Goal: Use online tool/utility

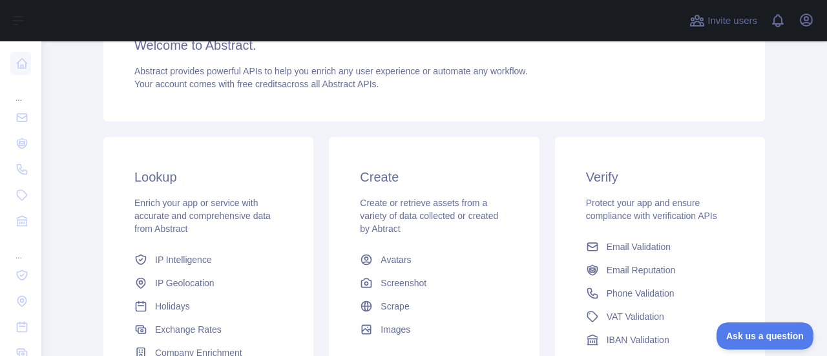
scroll to position [129, 0]
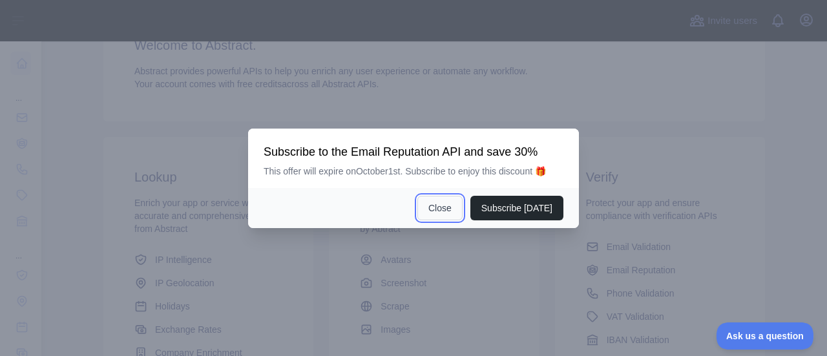
click at [443, 211] on button "Close" at bounding box center [439, 208] width 45 height 25
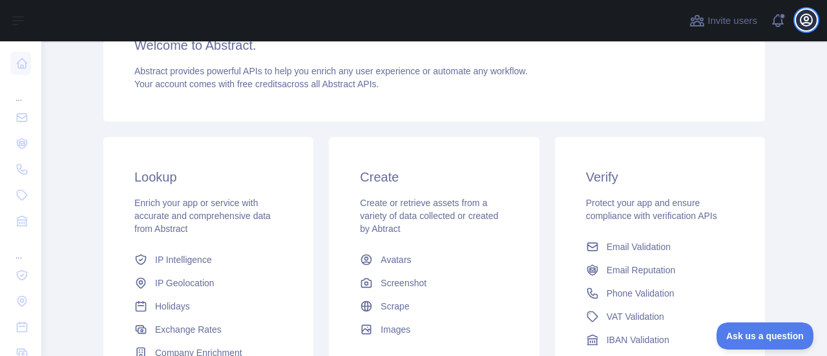
click at [805, 14] on icon "button" at bounding box center [806, 20] width 12 height 12
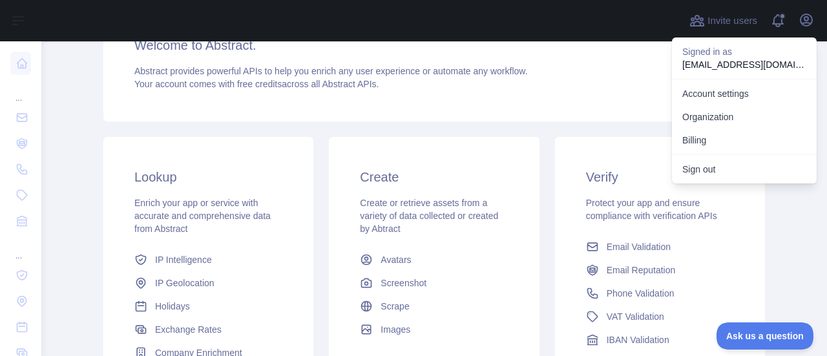
click at [292, 81] on span "Your account comes with free credits across all Abstract APIs." at bounding box center [256, 84] width 244 height 10
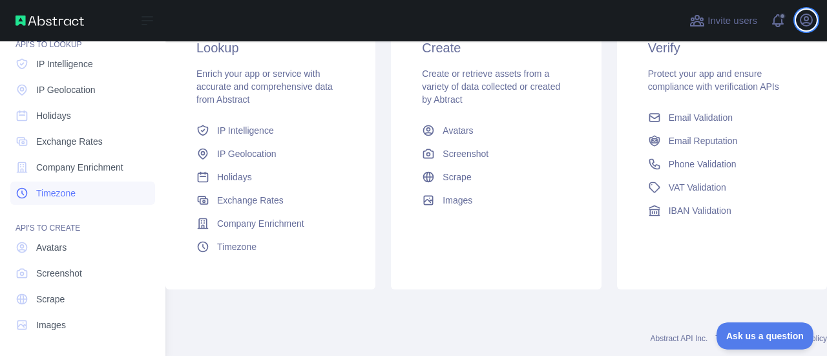
scroll to position [212, 0]
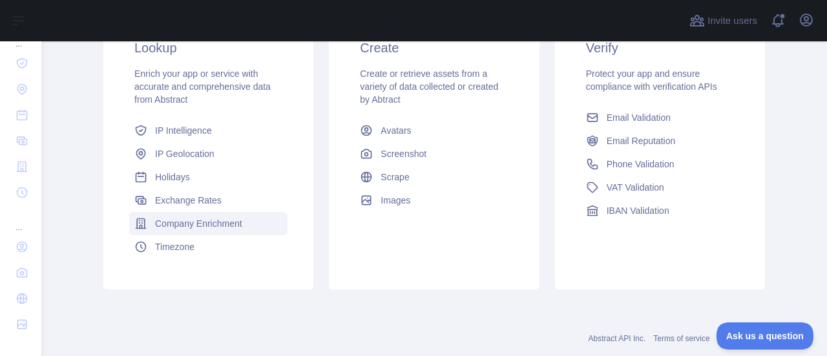
click at [207, 218] on span "Company Enrichment" at bounding box center [198, 223] width 87 height 13
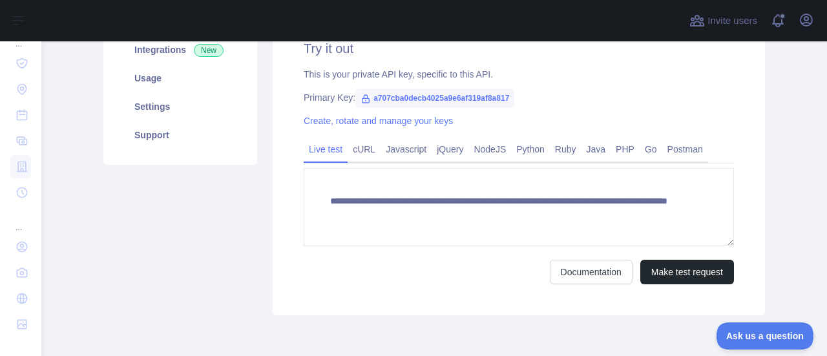
scroll to position [186, 0]
